Goal: Task Accomplishment & Management: Manage account settings

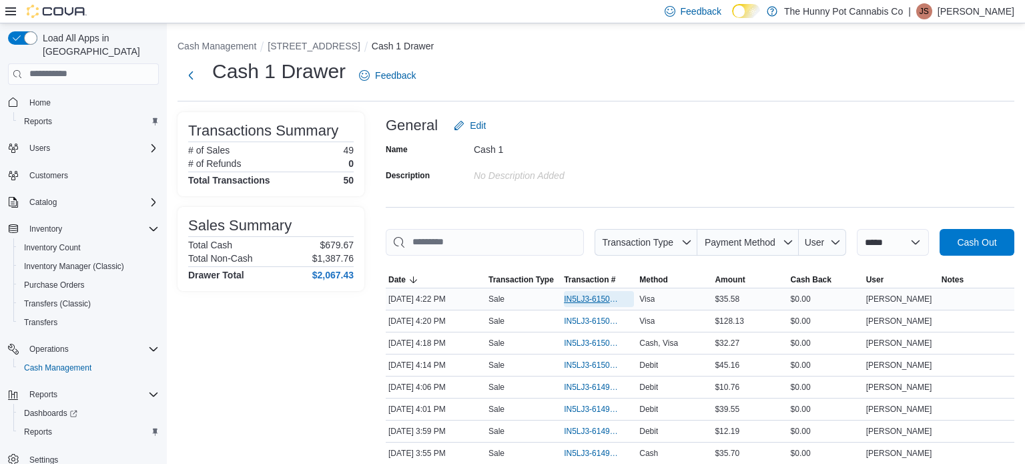
click at [599, 299] on span "IN5LJ3-6150086" at bounding box center [592, 299] width 57 height 11
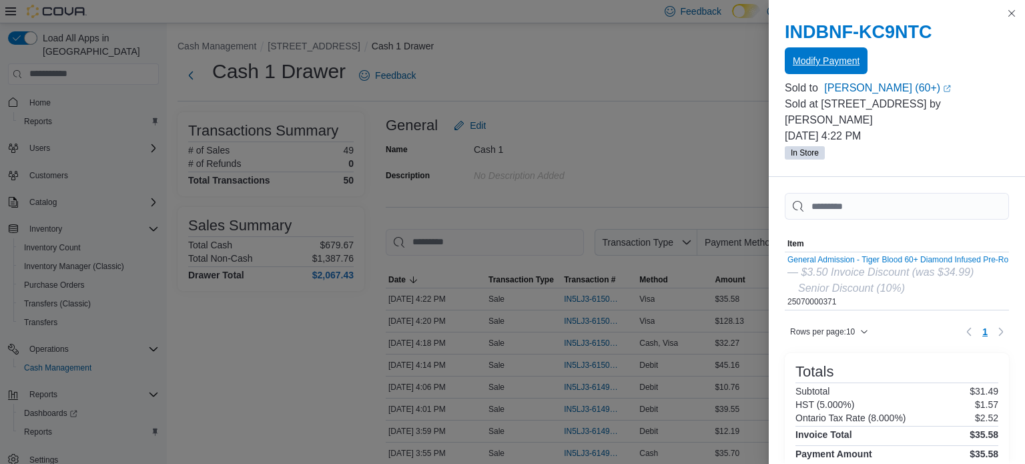
click at [819, 69] on span "Modify Payment" at bounding box center [825, 60] width 67 height 27
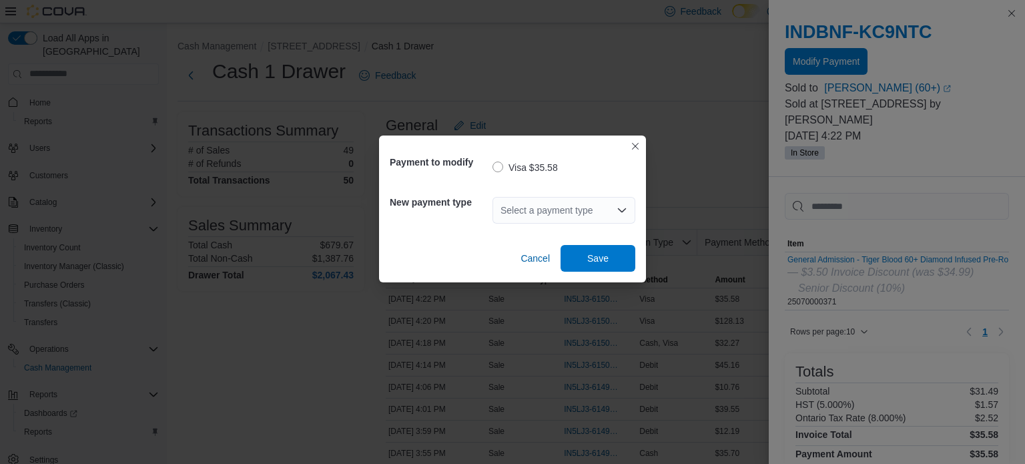
click at [612, 205] on div "Select a payment type" at bounding box center [563, 210] width 143 height 27
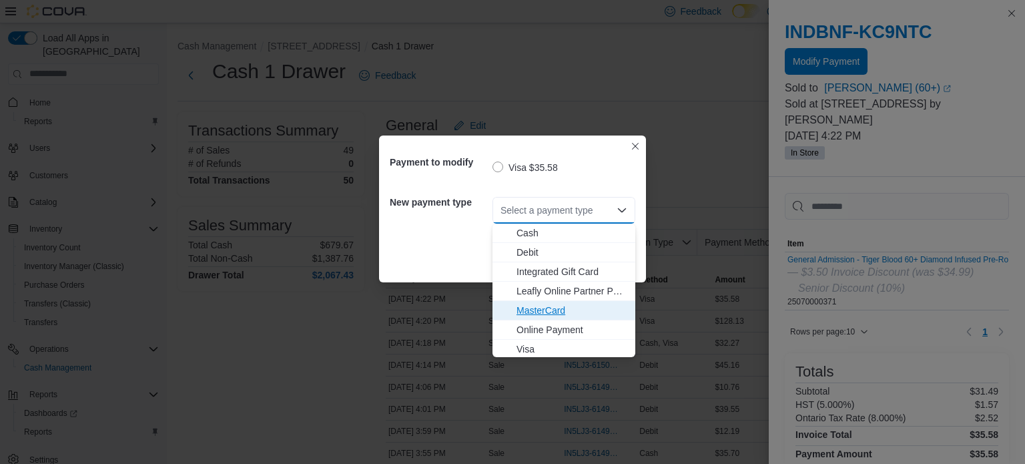
click at [540, 309] on span "MasterCard" at bounding box center [571, 310] width 111 height 13
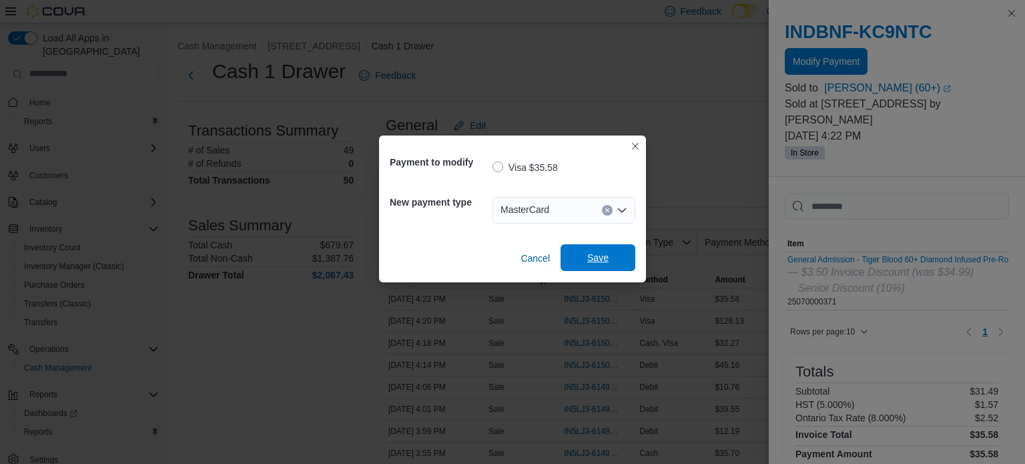
click at [594, 263] on span "Save" at bounding box center [597, 257] width 21 height 13
